Goal: Information Seeking & Learning: Check status

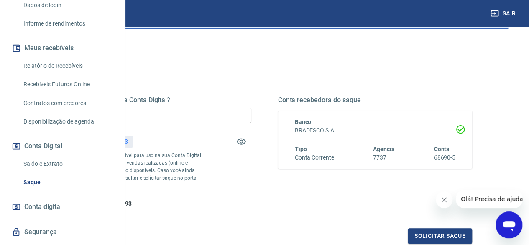
scroll to position [157, 0]
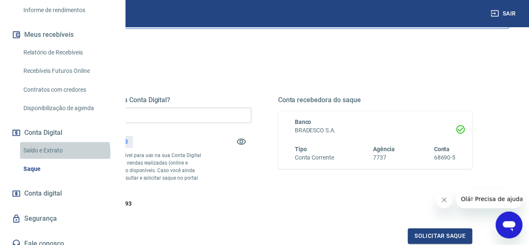
click at [52, 159] on link "Saldo e Extrato" at bounding box center [67, 150] width 95 height 17
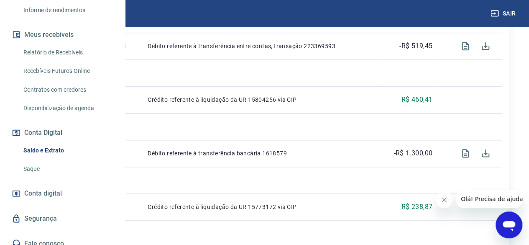
scroll to position [444, 0]
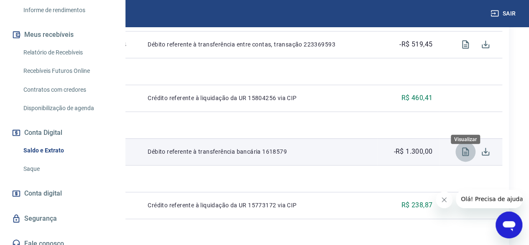
click at [464, 156] on icon "Visualizar" at bounding box center [465, 151] width 7 height 8
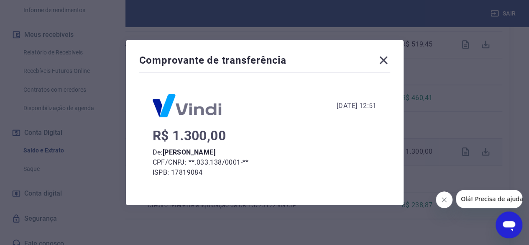
click at [388, 59] on icon at bounding box center [384, 60] width 8 height 8
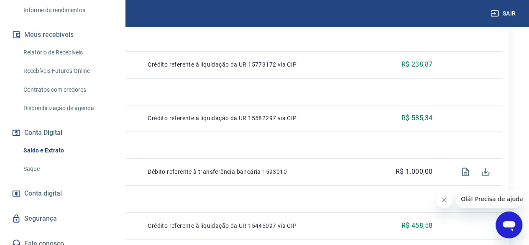
scroll to position [632, 0]
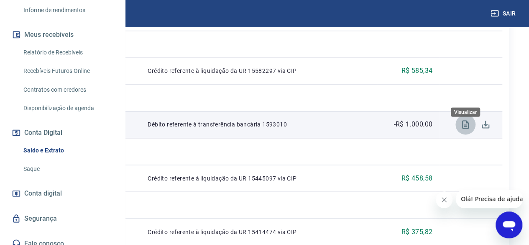
click at [464, 129] on icon "Visualizar" at bounding box center [466, 124] width 10 height 10
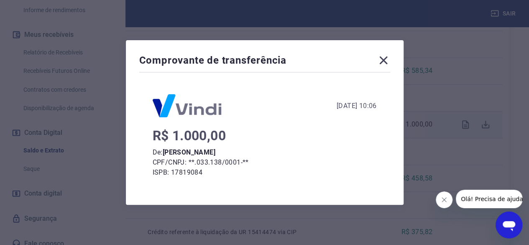
click at [384, 59] on icon at bounding box center [383, 60] width 13 height 13
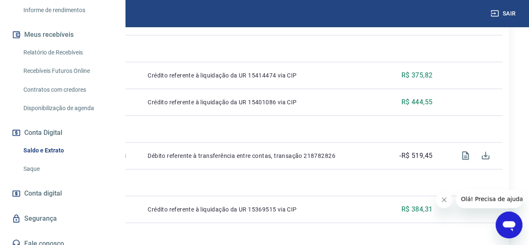
scroll to position [847, 0]
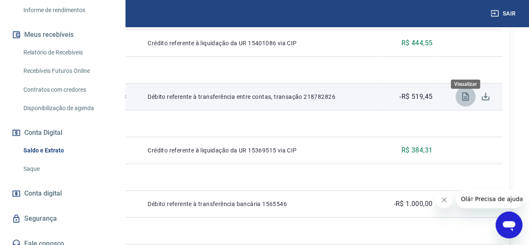
click at [472, 107] on button "Visualizar" at bounding box center [466, 97] width 20 height 20
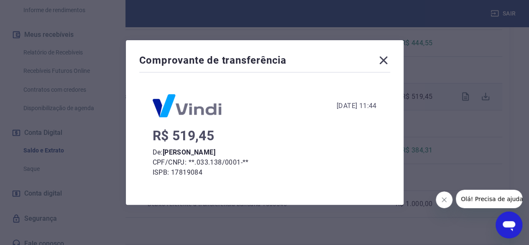
click at [388, 60] on icon at bounding box center [383, 60] width 13 height 13
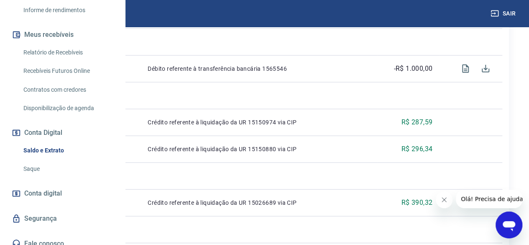
scroll to position [919, 0]
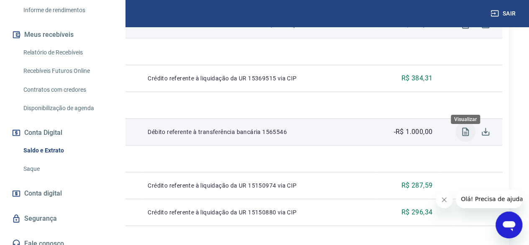
click at [466, 136] on icon "Visualizar" at bounding box center [465, 132] width 7 height 8
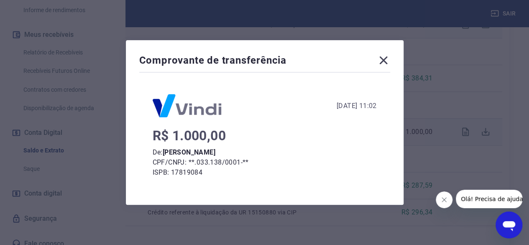
click at [389, 61] on icon at bounding box center [383, 60] width 13 height 13
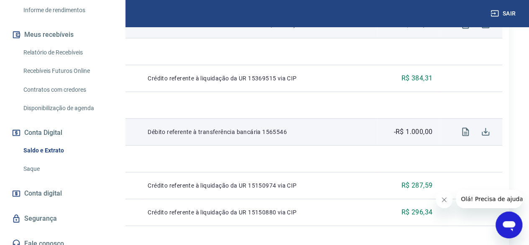
scroll to position [1094, 0]
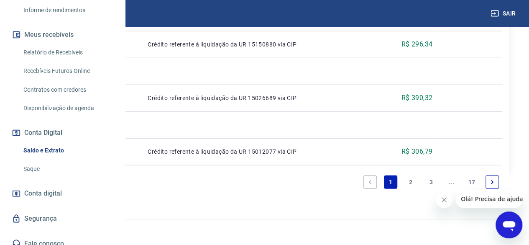
click at [413, 182] on link "2" at bounding box center [410, 181] width 13 height 13
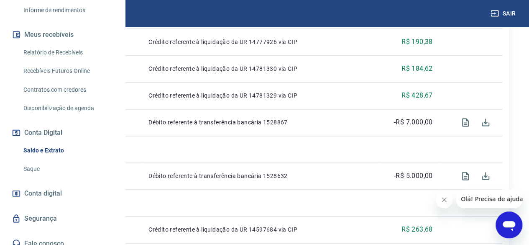
scroll to position [501, 0]
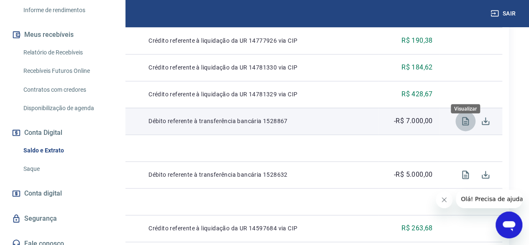
click at [462, 125] on icon "Visualizar" at bounding box center [465, 121] width 7 height 8
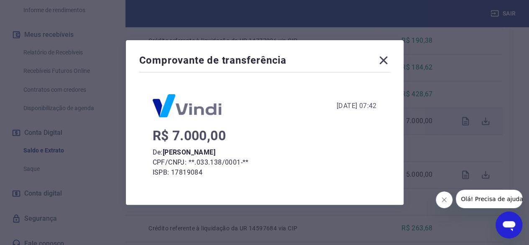
click at [386, 62] on icon at bounding box center [383, 60] width 13 height 13
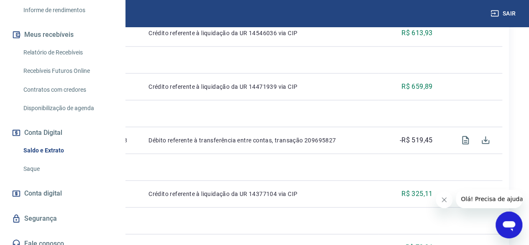
scroll to position [929, 0]
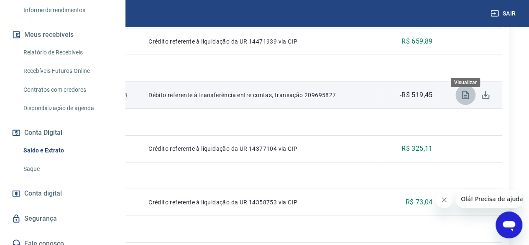
click at [467, 100] on icon "Visualizar" at bounding box center [466, 95] width 10 height 10
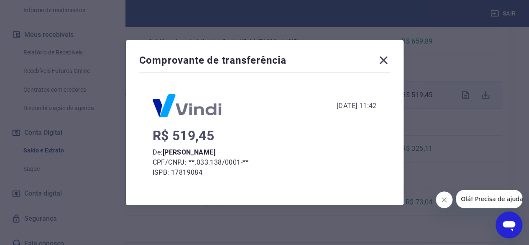
click at [386, 62] on icon at bounding box center [384, 60] width 8 height 8
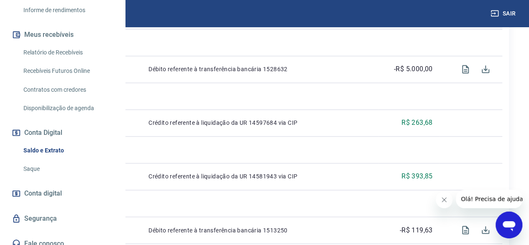
scroll to position [605, 0]
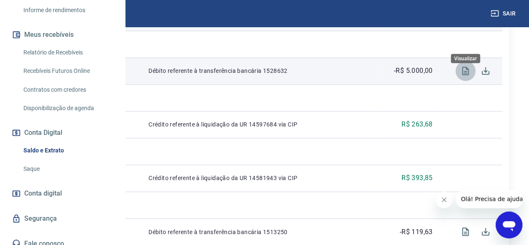
click at [463, 76] on icon "Visualizar" at bounding box center [466, 71] width 10 height 10
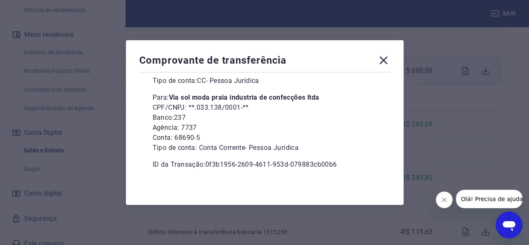
scroll to position [123, 0]
click at [385, 62] on icon at bounding box center [384, 60] width 8 height 8
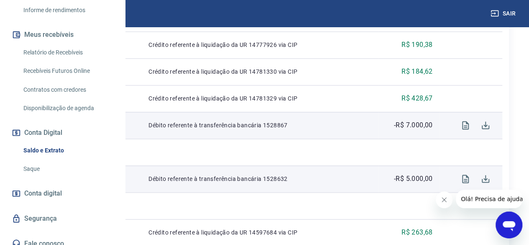
scroll to position [490, 0]
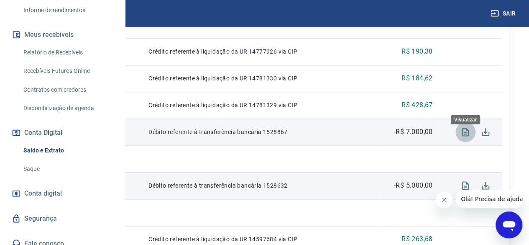
click at [464, 137] on icon "Visualizar" at bounding box center [466, 132] width 10 height 10
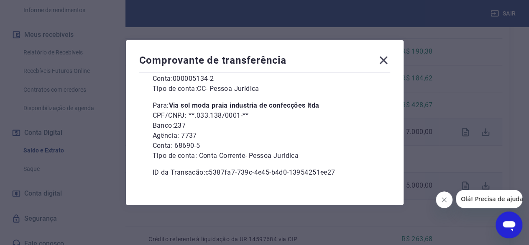
scroll to position [123, 0]
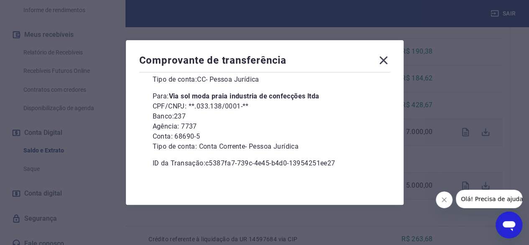
click at [387, 64] on icon at bounding box center [383, 60] width 13 height 13
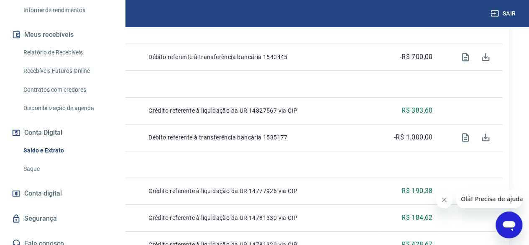
scroll to position [292, 0]
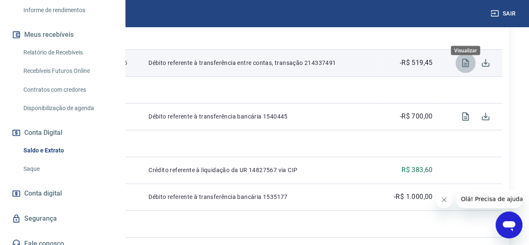
click at [465, 68] on icon "Visualizar" at bounding box center [466, 63] width 10 height 10
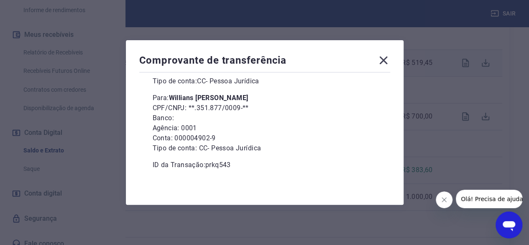
scroll to position [123, 0]
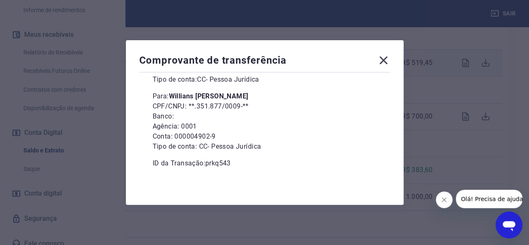
click at [388, 59] on icon at bounding box center [384, 60] width 8 height 8
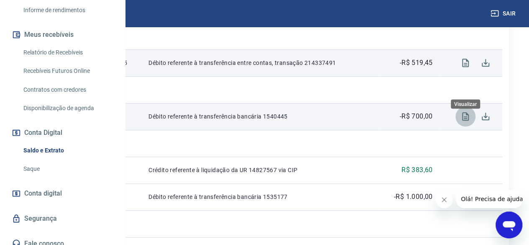
click at [464, 121] on icon "Visualizar" at bounding box center [466, 116] width 10 height 10
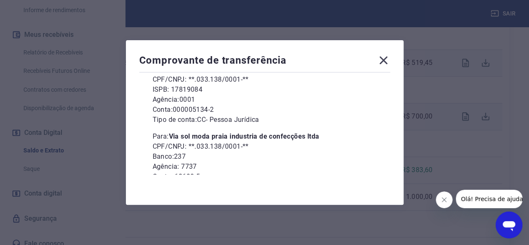
scroll to position [83, 0]
click at [384, 61] on icon at bounding box center [383, 60] width 13 height 13
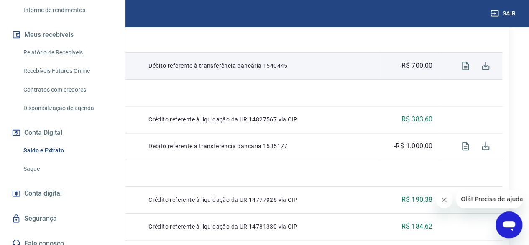
scroll to position [322, 0]
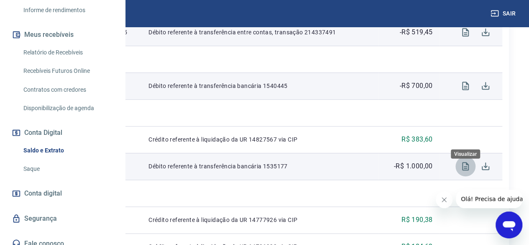
click at [462, 171] on icon "Visualizar" at bounding box center [466, 166] width 10 height 10
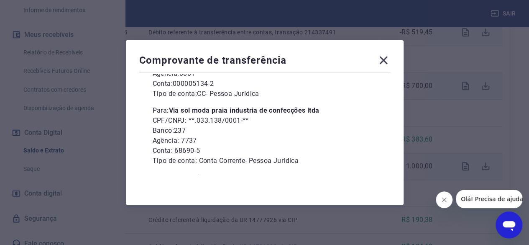
scroll to position [123, 0]
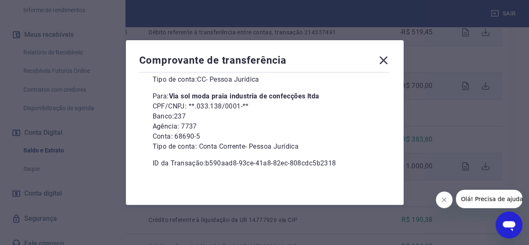
click at [388, 64] on icon at bounding box center [384, 60] width 8 height 8
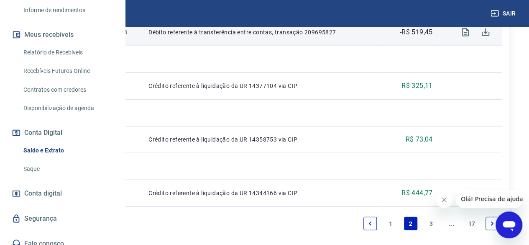
scroll to position [1041, 0]
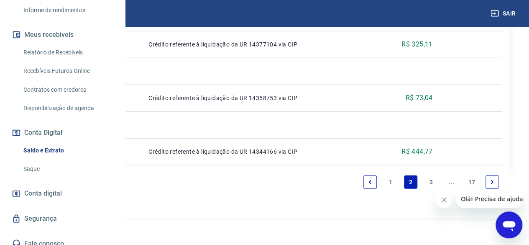
click at [433, 184] on link "3" at bounding box center [431, 181] width 13 height 13
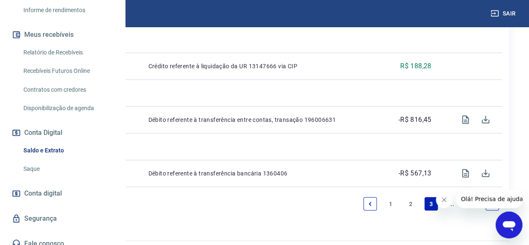
scroll to position [1067, 0]
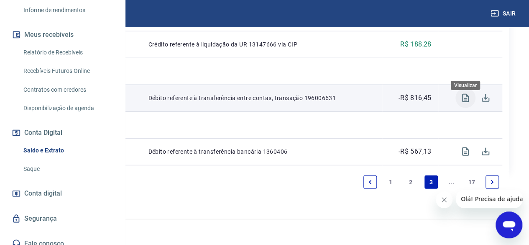
click at [464, 99] on icon "Visualizar" at bounding box center [466, 98] width 10 height 10
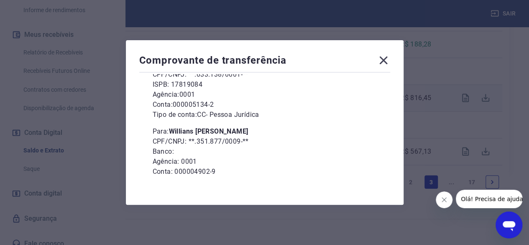
scroll to position [88, 0]
click at [389, 59] on icon at bounding box center [383, 60] width 13 height 13
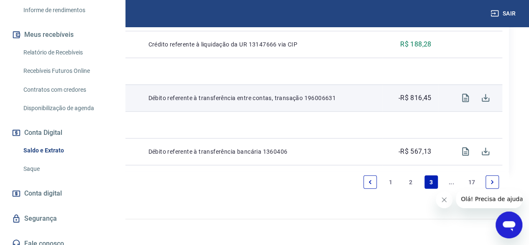
click at [492, 182] on icon "Next page" at bounding box center [493, 182] width 6 height 6
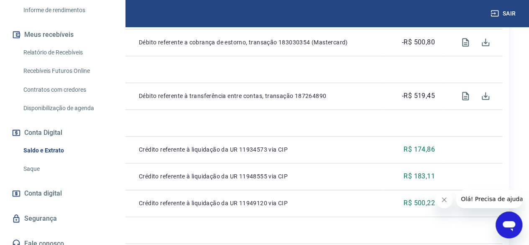
scroll to position [483, 0]
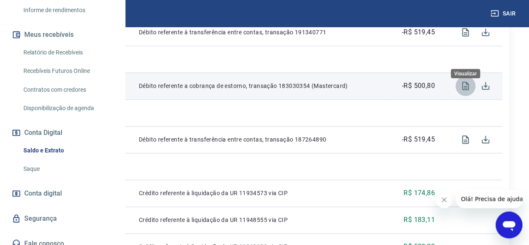
click at [464, 91] on icon "Visualizar" at bounding box center [466, 86] width 10 height 10
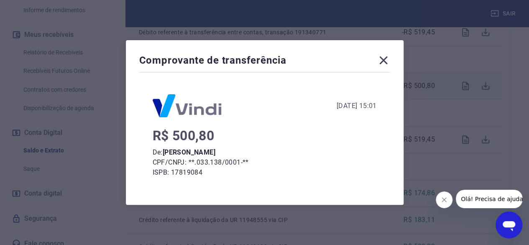
scroll to position [0, 0]
click at [386, 58] on icon at bounding box center [383, 60] width 13 height 13
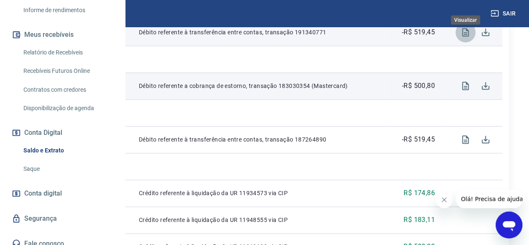
click at [466, 36] on icon "Visualizar" at bounding box center [465, 32] width 7 height 8
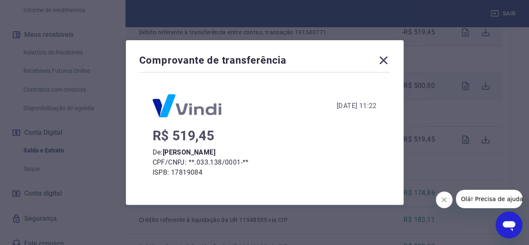
scroll to position [123, 0]
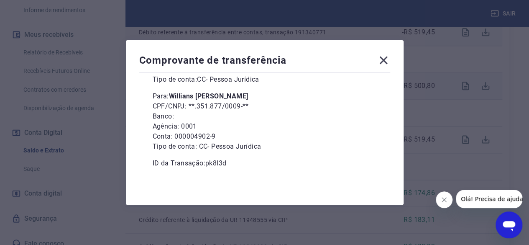
click at [385, 65] on icon at bounding box center [383, 60] width 13 height 13
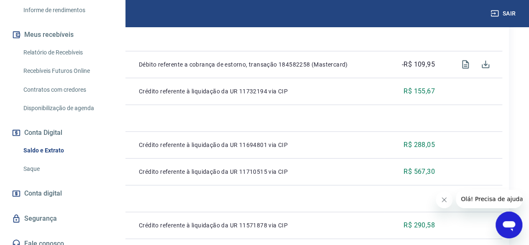
scroll to position [983, 0]
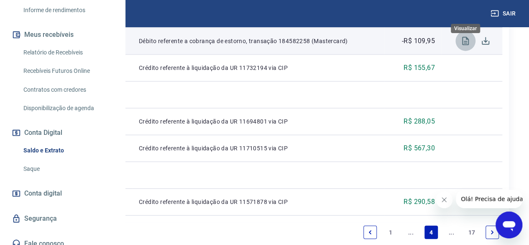
click at [464, 45] on icon "Visualizar" at bounding box center [465, 41] width 7 height 8
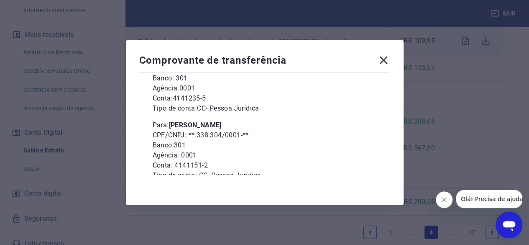
scroll to position [133, 0]
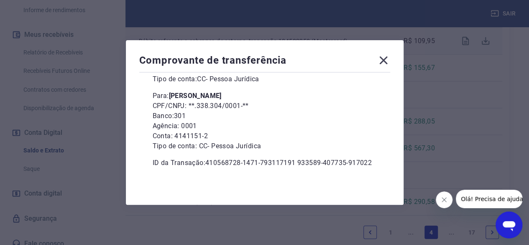
click at [384, 58] on icon at bounding box center [384, 60] width 8 height 8
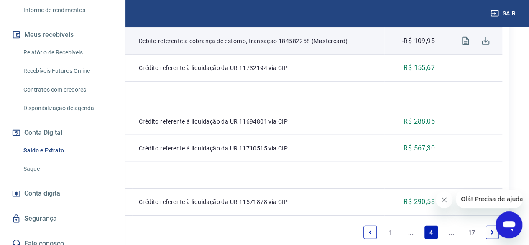
scroll to position [1041, 0]
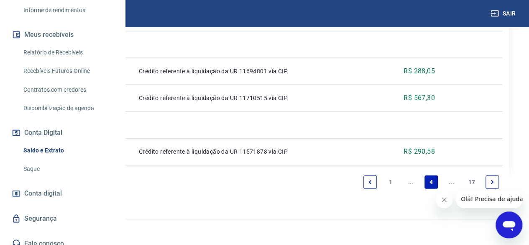
click at [496, 180] on link "Next page" at bounding box center [492, 181] width 13 height 13
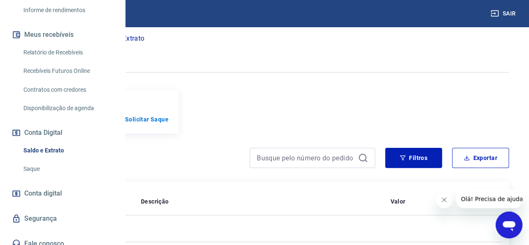
scroll to position [987, 0]
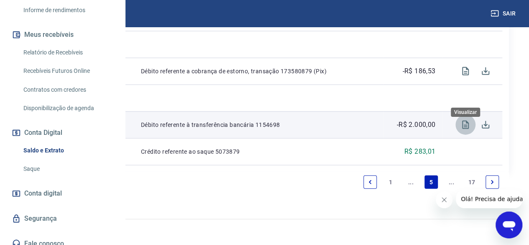
click at [465, 124] on icon "Visualizar" at bounding box center [466, 125] width 10 height 10
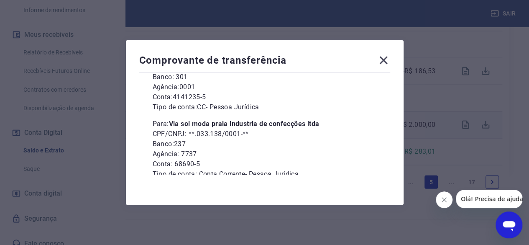
scroll to position [123, 0]
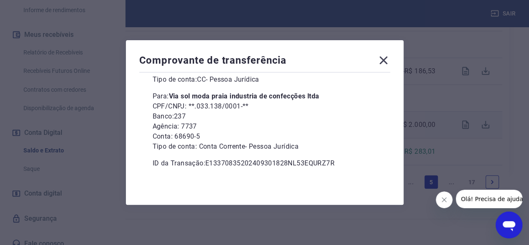
click at [385, 63] on icon at bounding box center [383, 60] width 13 height 13
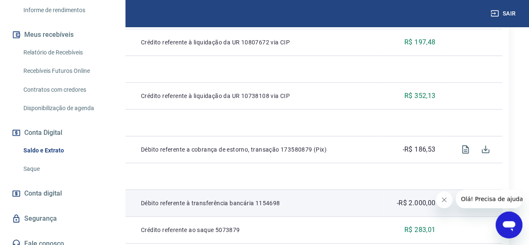
scroll to position [890, 0]
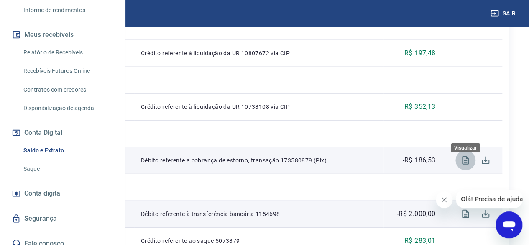
click at [462, 165] on icon "Visualizar" at bounding box center [466, 160] width 10 height 10
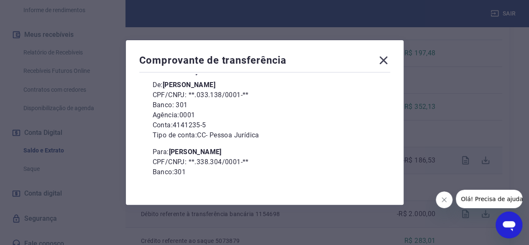
scroll to position [71, 0]
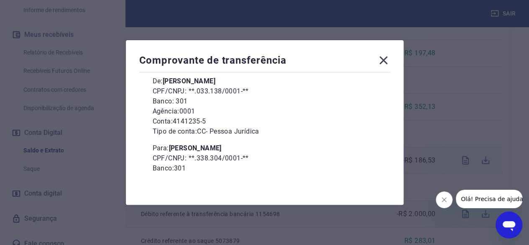
click at [388, 62] on icon at bounding box center [384, 60] width 8 height 8
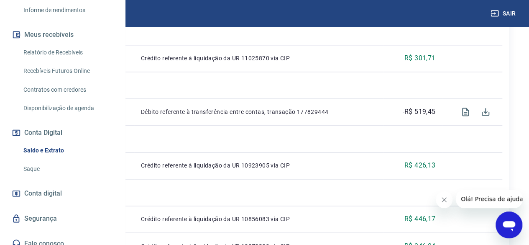
scroll to position [558, 0]
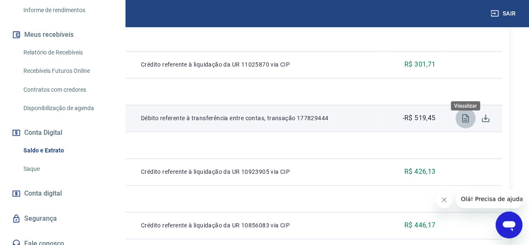
click at [465, 123] on icon "Visualizar" at bounding box center [466, 118] width 10 height 10
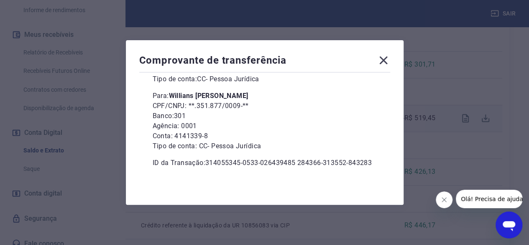
scroll to position [133, 0]
click at [386, 65] on icon at bounding box center [383, 60] width 13 height 13
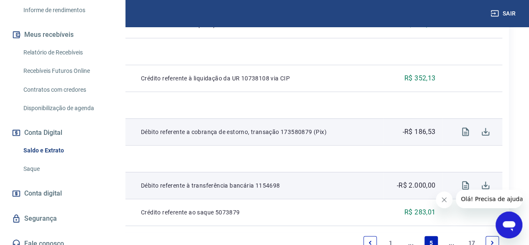
scroll to position [987, 0]
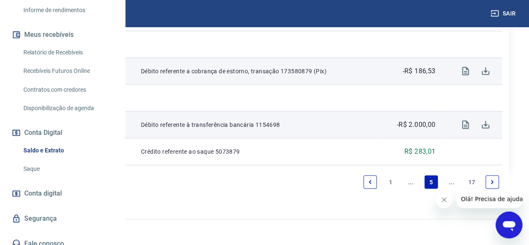
click at [450, 181] on link "..." at bounding box center [451, 181] width 13 height 13
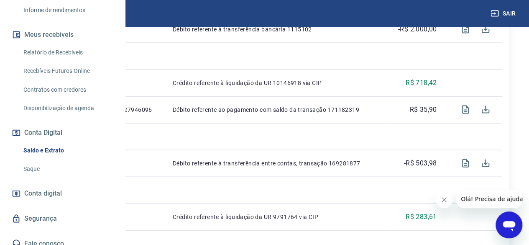
scroll to position [858, 0]
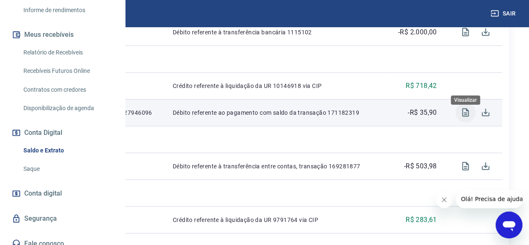
click at [467, 117] on icon "Visualizar" at bounding box center [465, 112] width 7 height 8
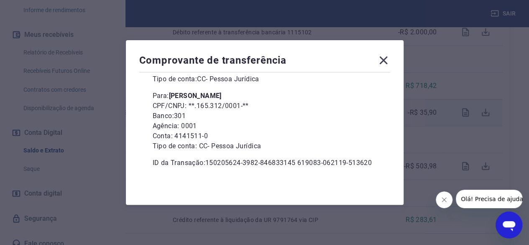
scroll to position [133, 0]
click at [388, 60] on icon at bounding box center [384, 60] width 8 height 8
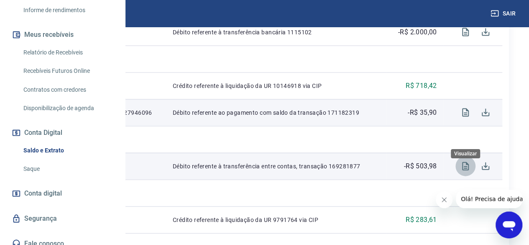
click at [464, 170] on icon "Visualizar" at bounding box center [465, 166] width 7 height 8
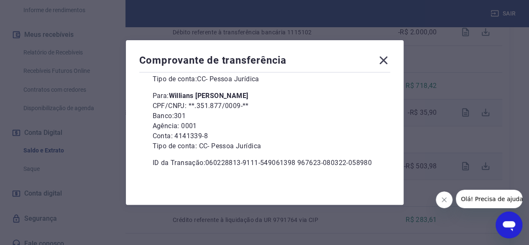
click at [386, 62] on icon at bounding box center [383, 60] width 13 height 13
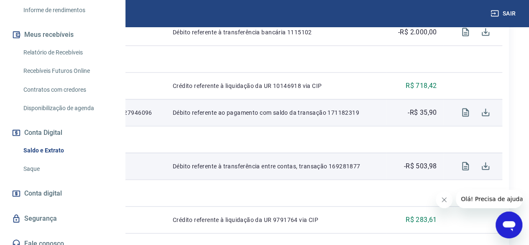
scroll to position [987, 0]
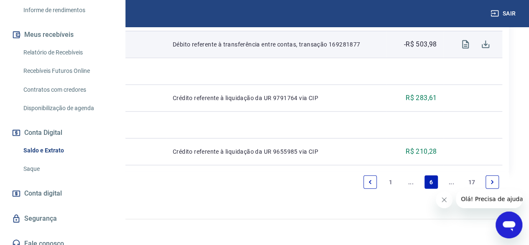
click at [490, 184] on icon "Next page" at bounding box center [493, 182] width 6 height 6
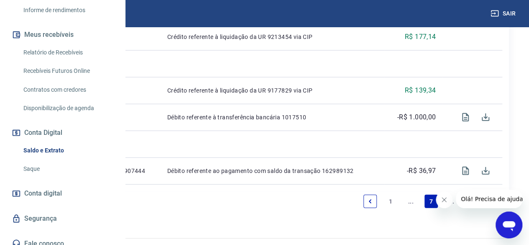
scroll to position [1014, 0]
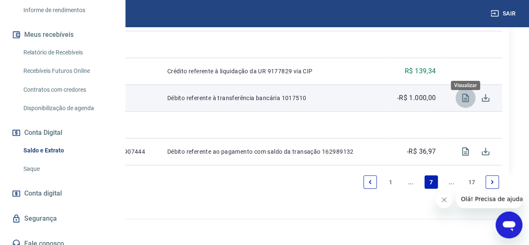
click at [468, 97] on icon "Visualizar" at bounding box center [466, 98] width 10 height 10
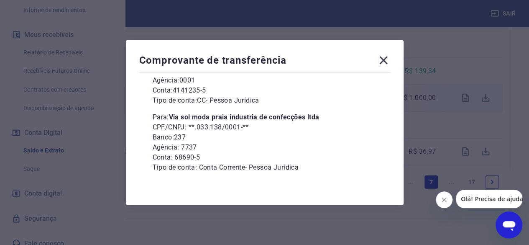
scroll to position [123, 0]
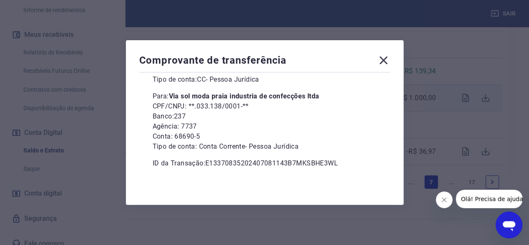
click at [386, 59] on icon at bounding box center [384, 60] width 8 height 8
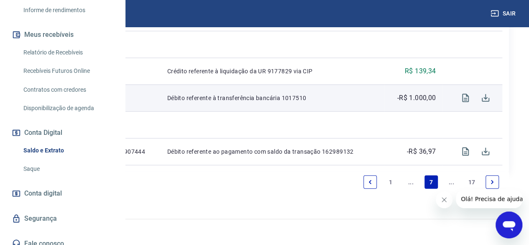
click at [453, 181] on link "..." at bounding box center [451, 181] width 13 height 13
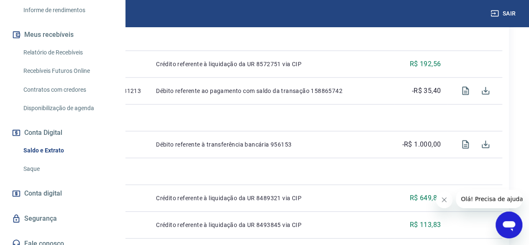
scroll to position [987, 0]
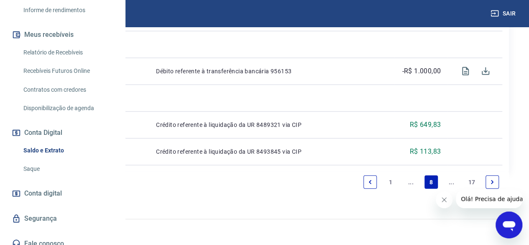
click at [492, 180] on icon "Next page" at bounding box center [493, 182] width 6 height 6
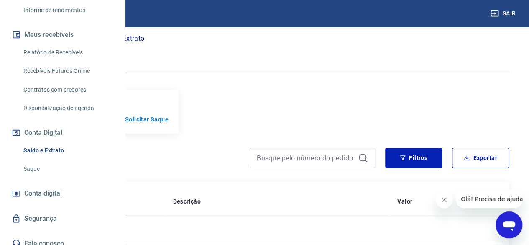
scroll to position [987, 0]
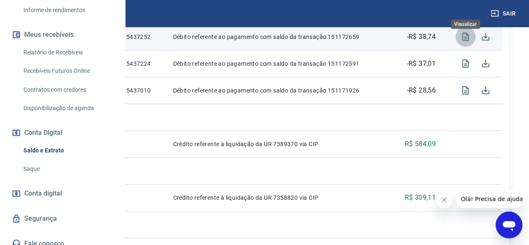
click at [463, 41] on icon "Visualizar" at bounding box center [465, 37] width 7 height 8
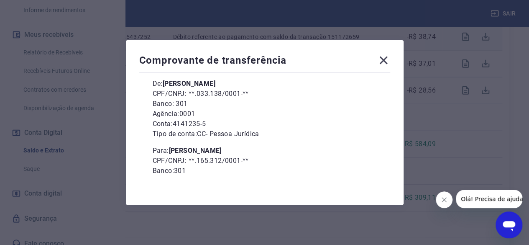
scroll to position [77, 0]
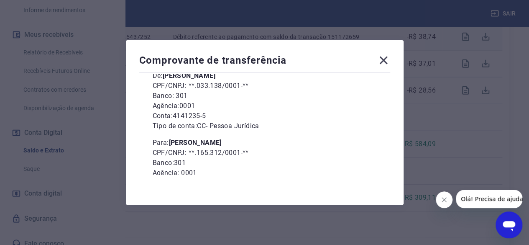
click at [382, 59] on icon at bounding box center [383, 60] width 13 height 13
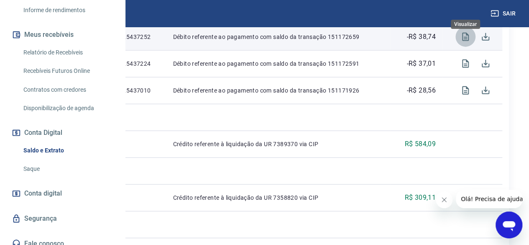
click at [464, 42] on icon "Visualizar" at bounding box center [466, 37] width 10 height 10
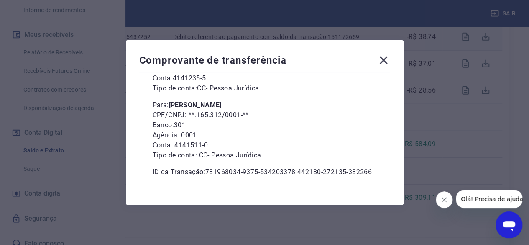
scroll to position [115, 0]
click at [388, 63] on icon at bounding box center [383, 60] width 13 height 13
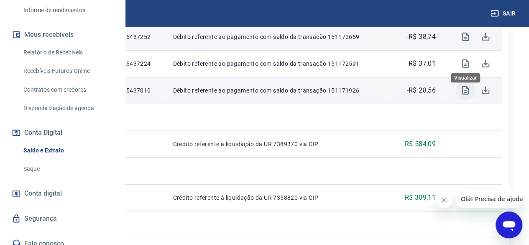
click at [466, 95] on icon "Visualizar" at bounding box center [465, 90] width 7 height 8
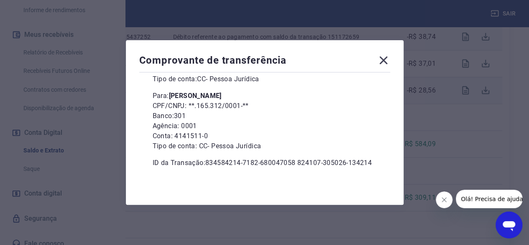
scroll to position [0, 0]
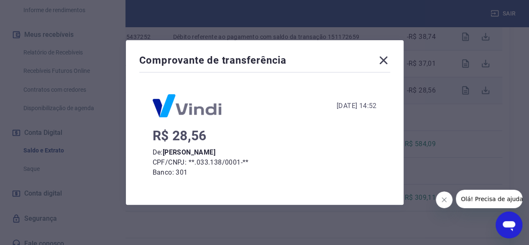
click at [389, 61] on icon at bounding box center [383, 60] width 13 height 13
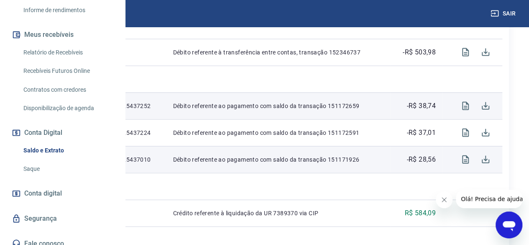
scroll to position [911, 0]
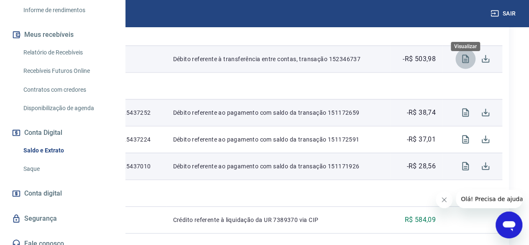
click at [465, 64] on icon "Visualizar" at bounding box center [466, 59] width 10 height 10
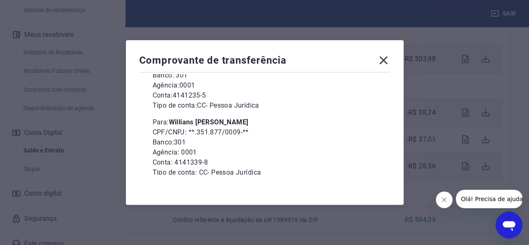
scroll to position [100, 0]
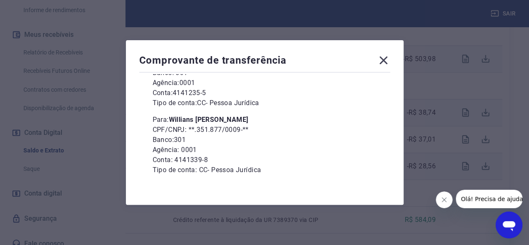
click at [387, 59] on icon at bounding box center [383, 60] width 13 height 13
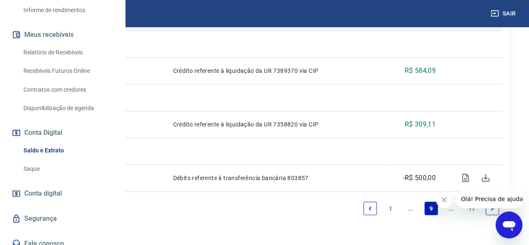
scroll to position [1094, 0]
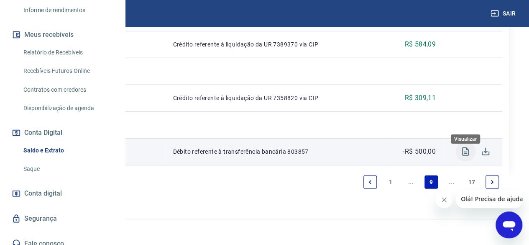
click at [465, 151] on icon "Visualizar" at bounding box center [466, 151] width 10 height 10
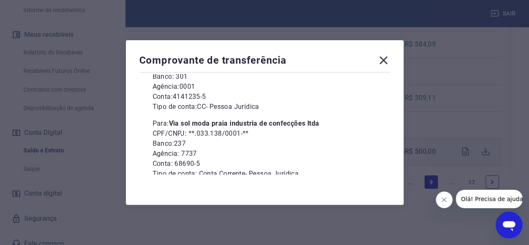
scroll to position [123, 0]
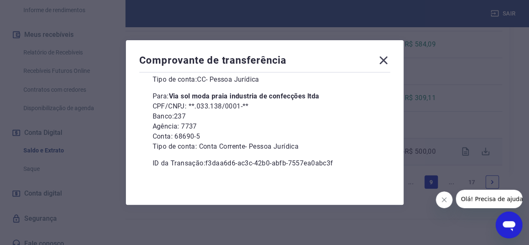
click at [387, 60] on icon at bounding box center [384, 60] width 8 height 8
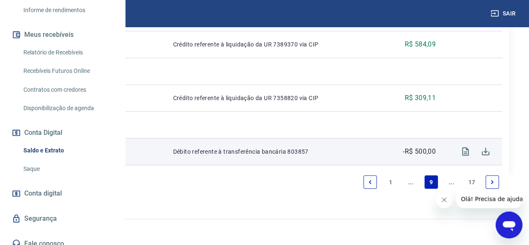
click at [491, 181] on icon "Next page" at bounding box center [492, 182] width 3 height 4
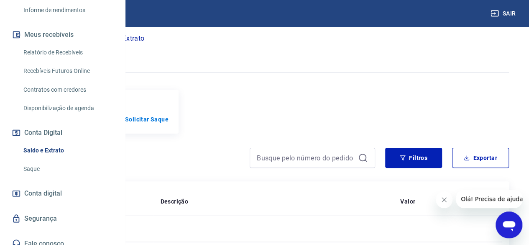
scroll to position [960, 0]
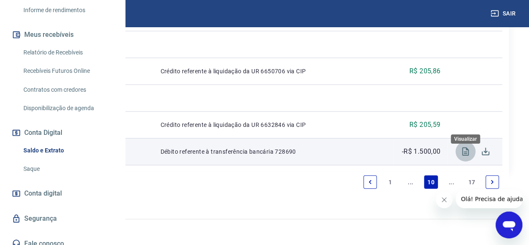
click at [465, 152] on icon "Visualizar" at bounding box center [465, 151] width 7 height 8
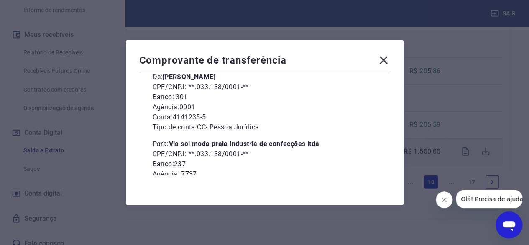
scroll to position [74, 0]
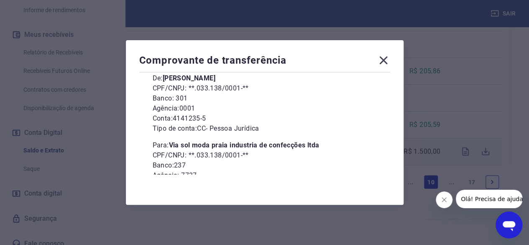
click at [387, 58] on icon at bounding box center [383, 60] width 13 height 13
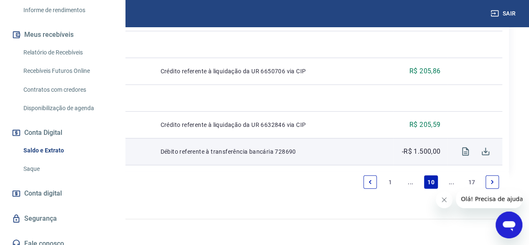
click at [494, 179] on icon "Next page" at bounding box center [493, 182] width 6 height 6
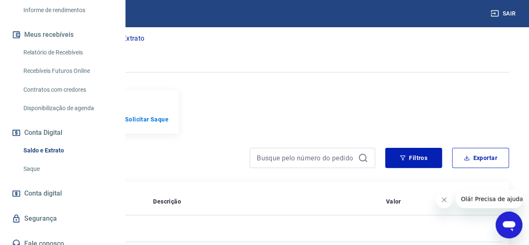
scroll to position [960, 0]
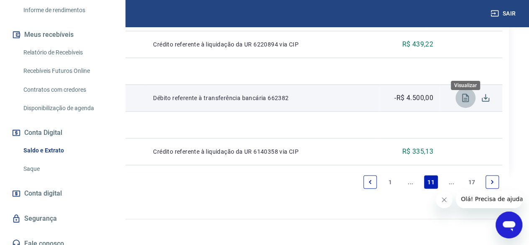
click at [470, 101] on icon "Visualizar" at bounding box center [466, 98] width 10 height 10
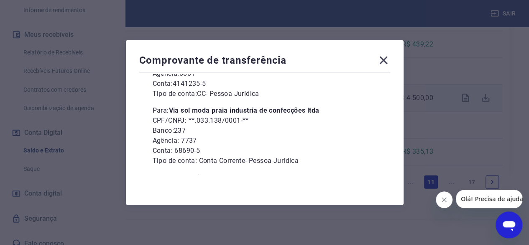
scroll to position [123, 0]
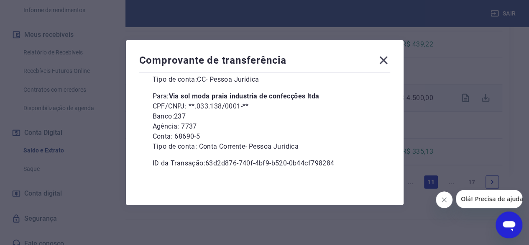
click at [386, 62] on icon at bounding box center [383, 60] width 13 height 13
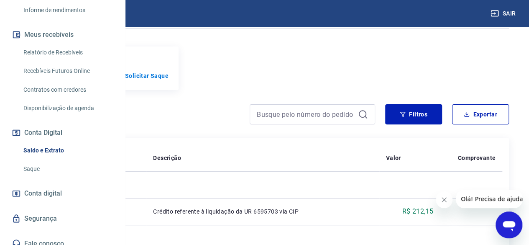
scroll to position [116, 0]
